Goal: Task Accomplishment & Management: Use online tool/utility

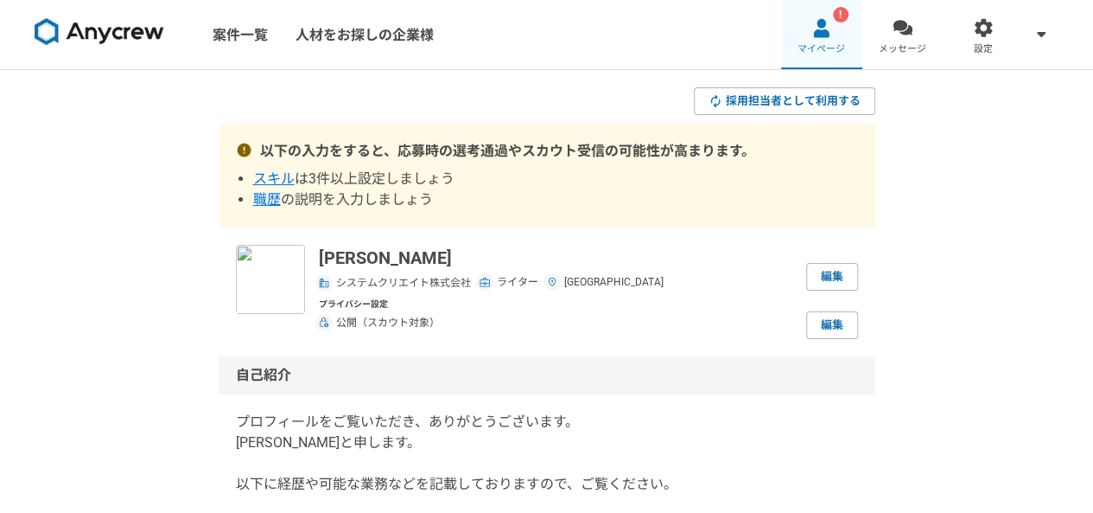
click at [843, 12] on div "!" at bounding box center [841, 15] width 16 height 16
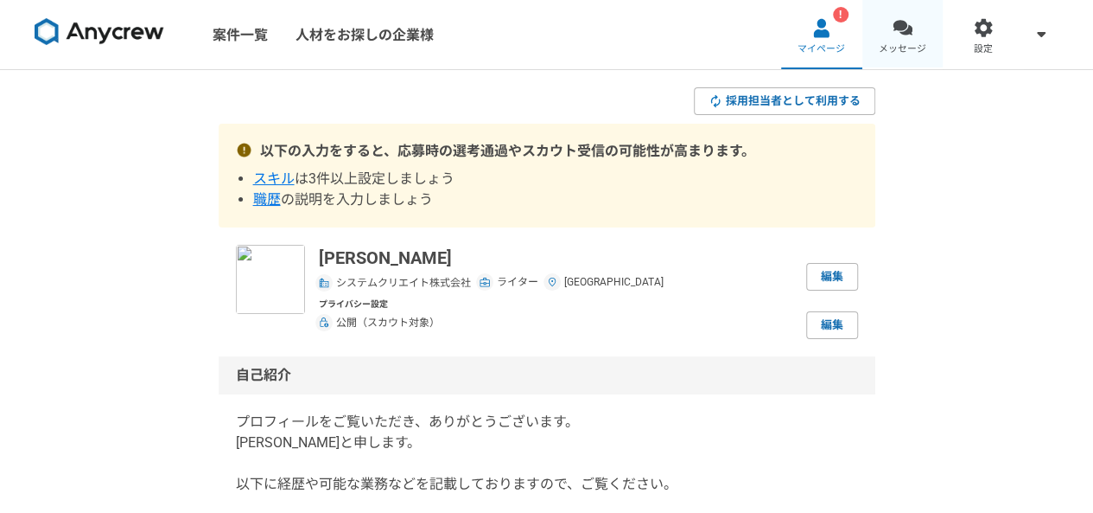
click at [891, 36] on link "メッセージ" at bounding box center [903, 34] width 81 height 69
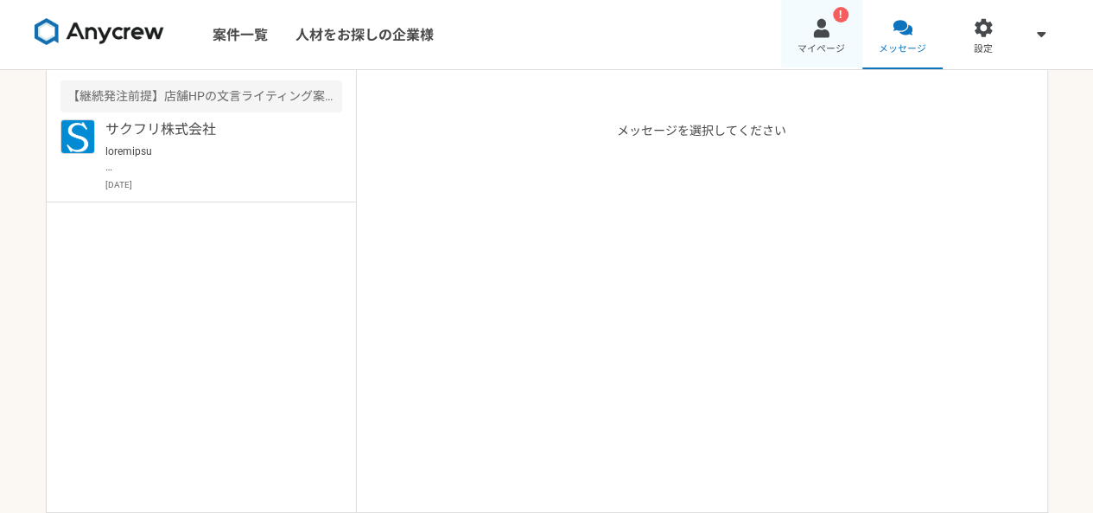
click at [805, 40] on link "! マイページ" at bounding box center [821, 34] width 81 height 69
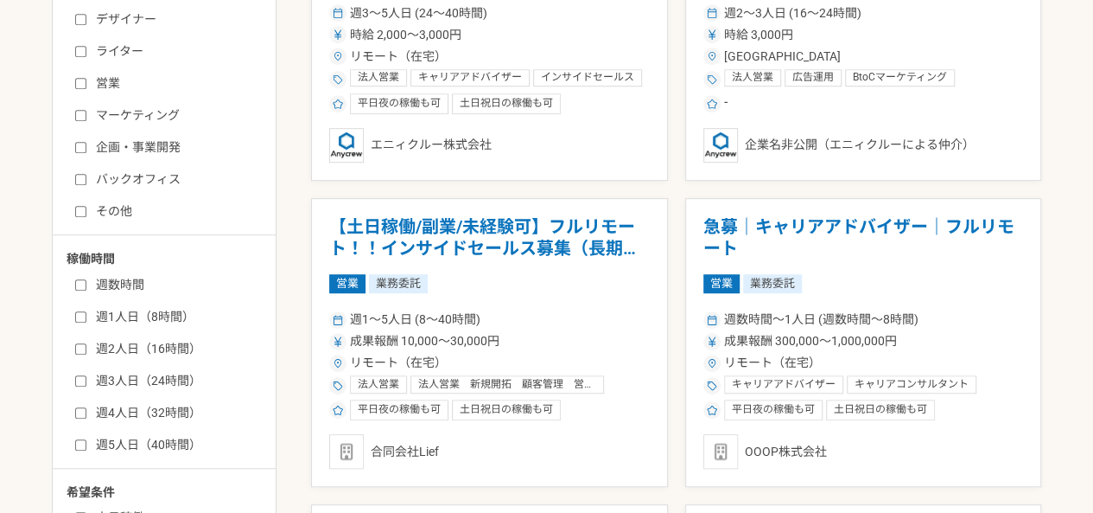
scroll to position [429, 0]
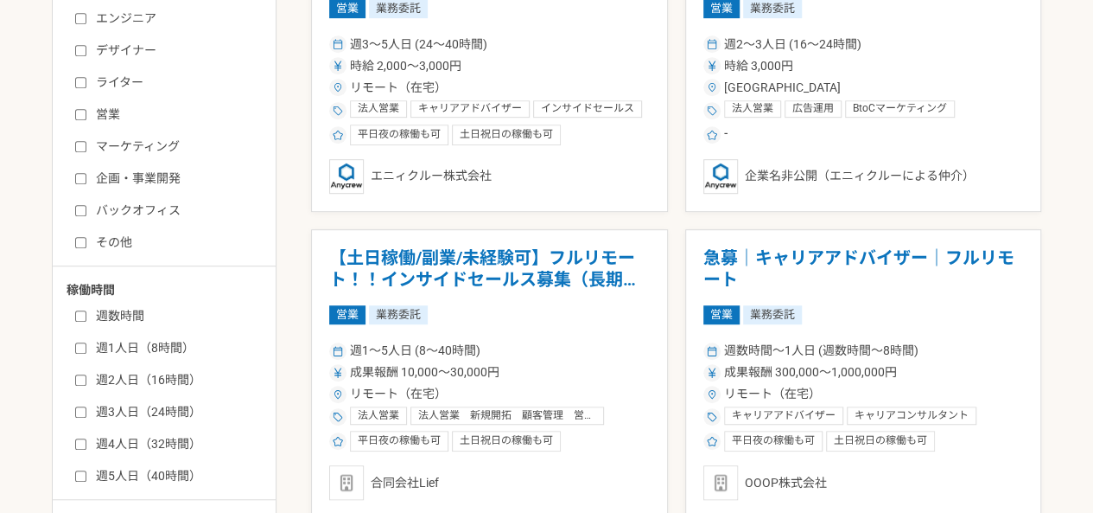
click at [104, 76] on label "ライター" at bounding box center [174, 82] width 199 height 18
click at [86, 77] on input "ライター" at bounding box center [80, 82] width 11 height 11
checkbox input "true"
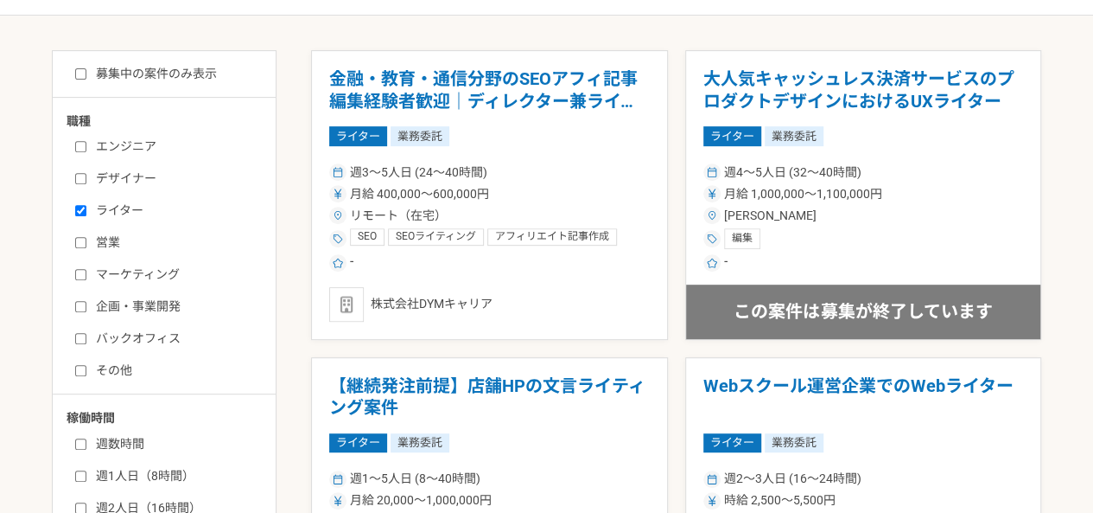
scroll to position [298, 0]
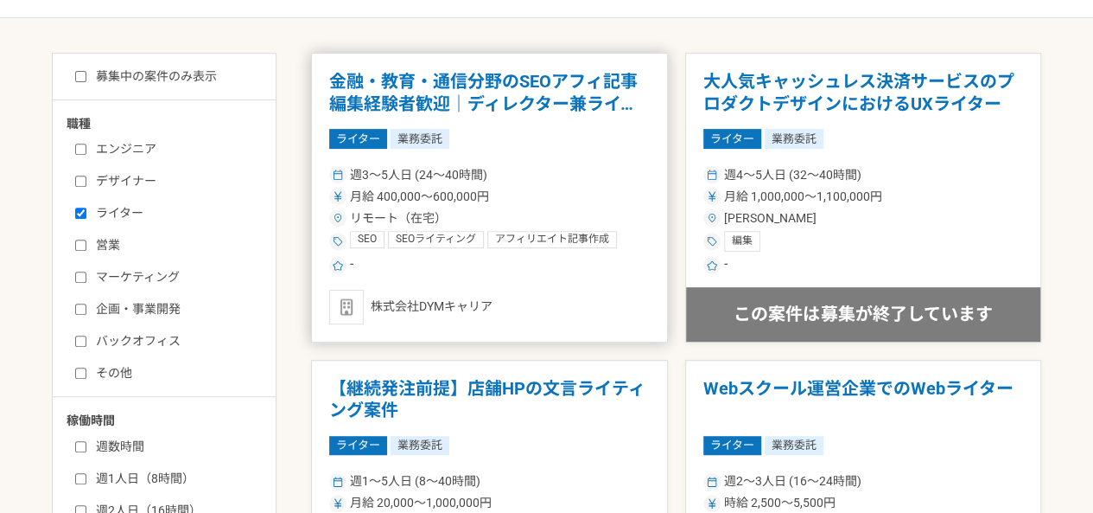
click at [435, 119] on article "金融・教育・通信分野のSEOアフィ記事編集経験者歓迎｜ディレクター兼ライター ライター 業務委託 週3〜5人日 (24〜40時間) 月給 400,000〜60…" at bounding box center [489, 198] width 357 height 290
